Goal: Task Accomplishment & Management: Use online tool/utility

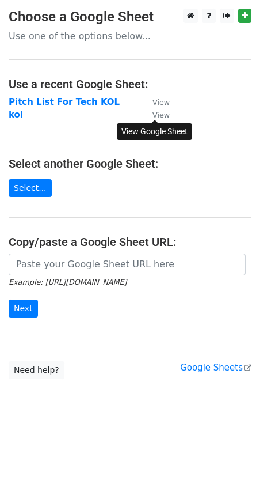
click at [165, 116] on small "View" at bounding box center [161, 115] width 17 height 9
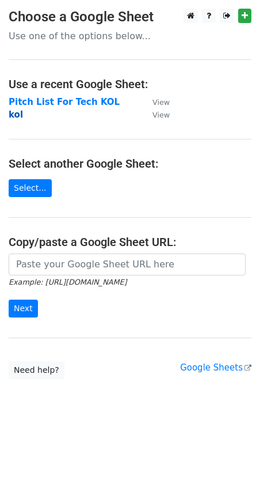
click at [18, 115] on strong "kol" at bounding box center [16, 114] width 14 height 10
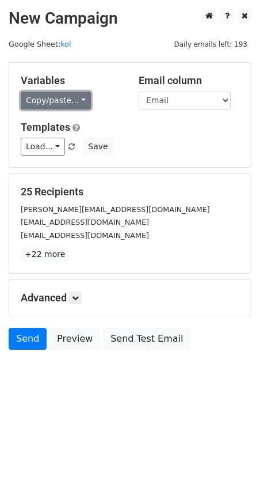
click at [58, 98] on link "Copy/paste..." at bounding box center [56, 101] width 70 height 18
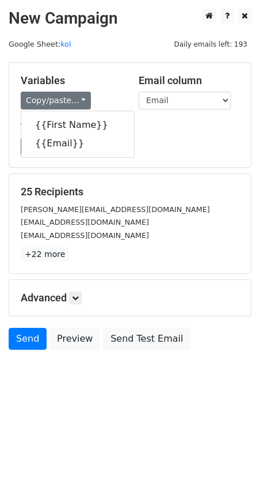
click at [159, 145] on div "Load... K1 2 自动胶枪-真真 自动胶枪-Thuraya D1 4 K1 Scrubber 1 APP-真真 APP-司司 Pocket Air P…" at bounding box center [130, 147] width 236 height 18
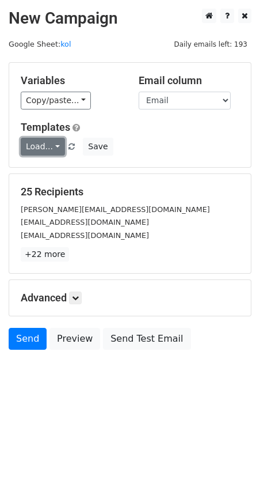
click at [46, 147] on link "Load..." at bounding box center [43, 147] width 44 height 18
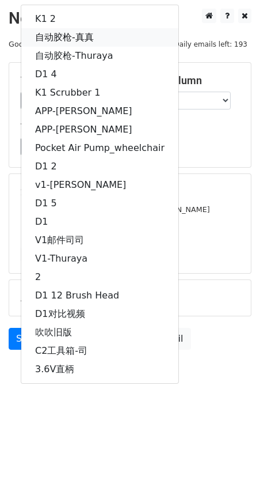
click at [63, 32] on link "自动胶枪-真真" at bounding box center [99, 37] width 157 height 18
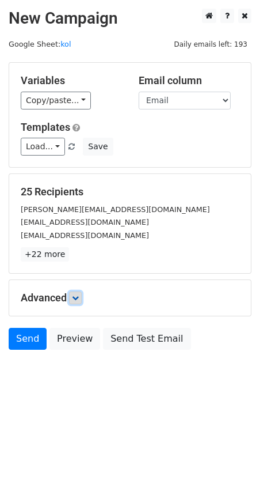
click at [78, 302] on link at bounding box center [75, 297] width 13 height 13
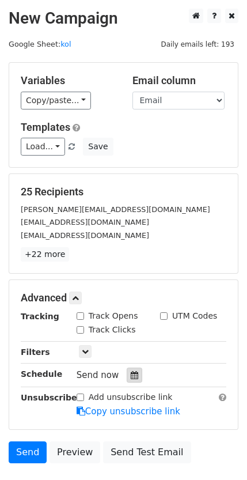
click at [131, 376] on icon at bounding box center [134, 375] width 7 height 8
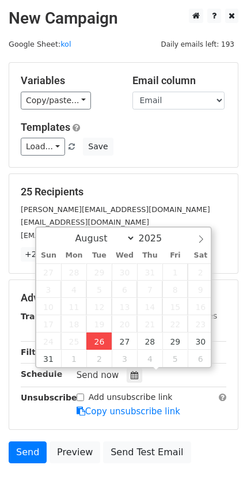
type input "[DATE] 17:09"
type input "05"
type input "09"
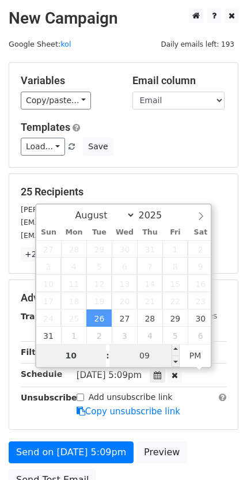
type input "10"
type input "[DATE] 22:09"
click at [146, 353] on input "09" at bounding box center [144, 355] width 70 height 23
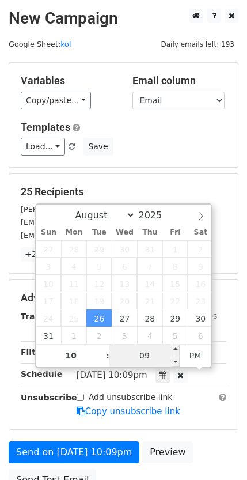
click at [146, 353] on input "09" at bounding box center [144, 355] width 70 height 23
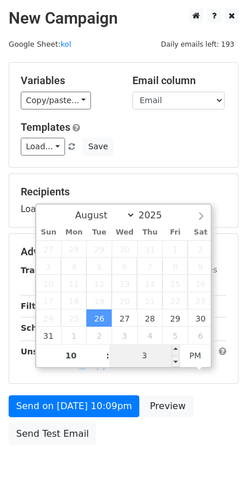
type input "30"
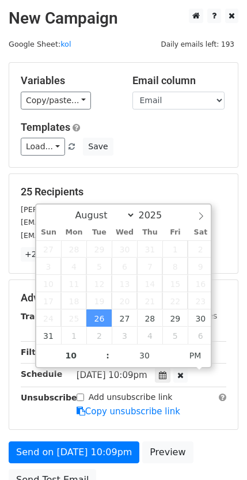
type input "[DATE] 22:30"
click at [187, 179] on div "25 Recipients [PERSON_NAME][EMAIL_ADDRESS][DOMAIN_NAME] [EMAIL_ADDRESS][DOMAIN_…" at bounding box center [123, 223] width 229 height 99
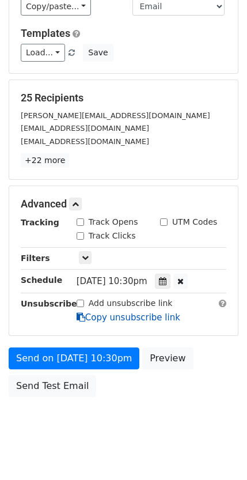
scroll to position [109, 0]
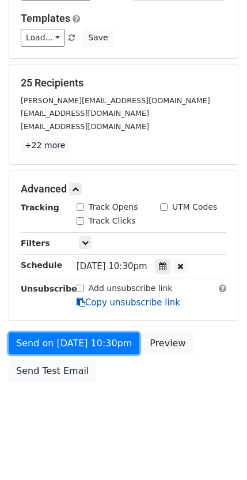
click at [100, 346] on link "Send on [DATE] 10:30pm" at bounding box center [74, 343] width 131 height 22
